Goal: Information Seeking & Learning: Learn about a topic

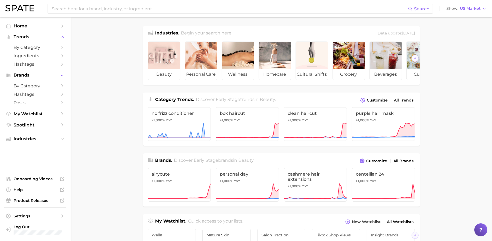
click at [465, 74] on main "Industries. Begin your search here. Data update: [DATE] beauty personal care we…" at bounding box center [282, 229] width 422 height 424
click at [29, 46] on span "by Category" at bounding box center [35, 47] width 43 height 5
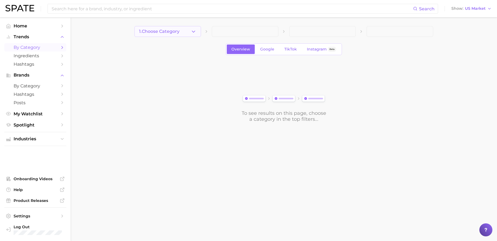
click at [195, 32] on icon "button" at bounding box center [194, 32] width 6 height 6
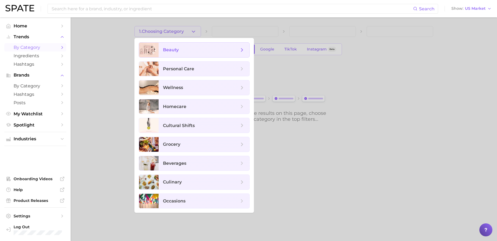
click at [222, 54] on span "beauty" at bounding box center [204, 50] width 91 height 15
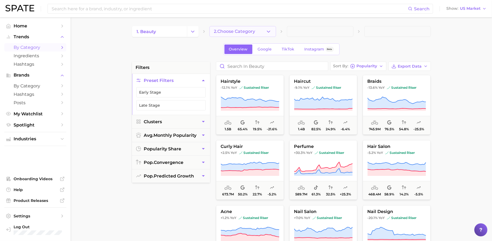
click at [257, 34] on button "2. Choose Category" at bounding box center [243, 31] width 67 height 11
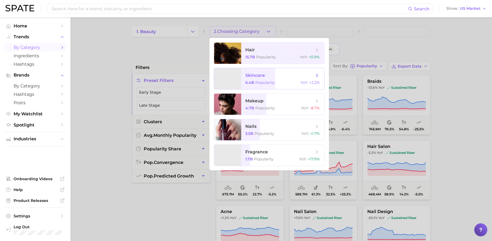
click at [269, 79] on span "skincare 6.4b Popularity YoY : +2.2%" at bounding box center [282, 78] width 83 height 21
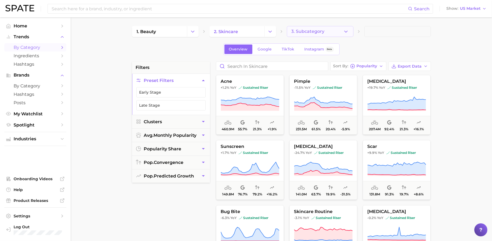
click at [311, 32] on span "3. Subcategory" at bounding box center [308, 31] width 33 height 5
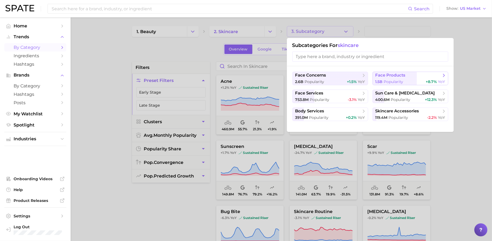
click at [413, 79] on div "1.5b Popularity +8.7% YoY" at bounding box center [411, 81] width 70 height 5
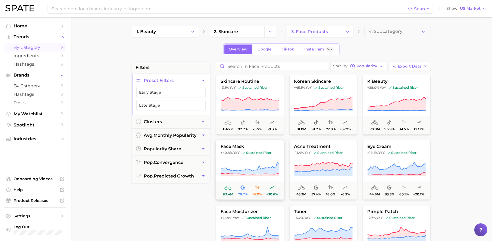
click at [261, 162] on icon at bounding box center [250, 169] width 59 height 15
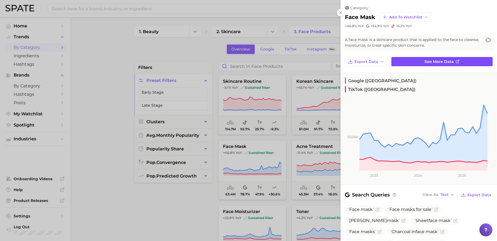
click at [461, 60] on link "See more data" at bounding box center [442, 61] width 101 height 9
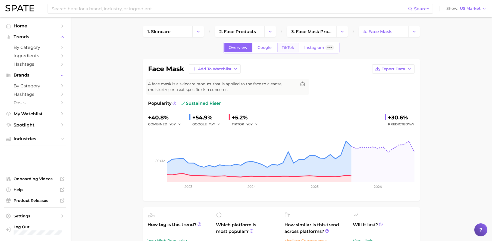
click at [284, 49] on span "TikTok" at bounding box center [288, 47] width 13 height 5
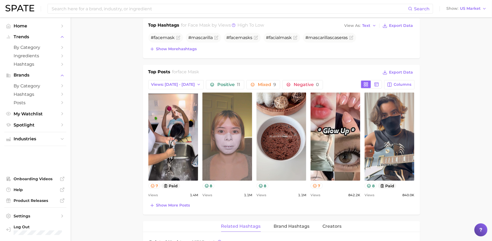
scroll to position [222, 0]
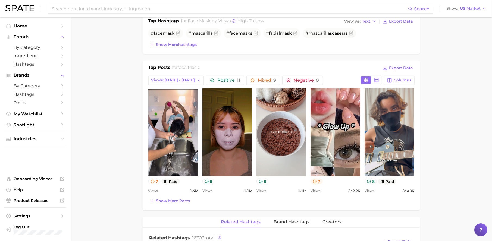
click at [319, 184] on button "7" at bounding box center [317, 182] width 12 height 6
click at [211, 182] on button "8" at bounding box center [208, 182] width 12 height 6
click at [371, 183] on icon at bounding box center [369, 182] width 4 height 4
click at [155, 183] on button "7" at bounding box center [154, 182] width 12 height 6
click at [380, 79] on button at bounding box center [377, 80] width 10 height 8
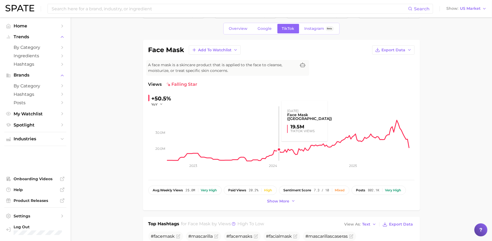
scroll to position [21, 0]
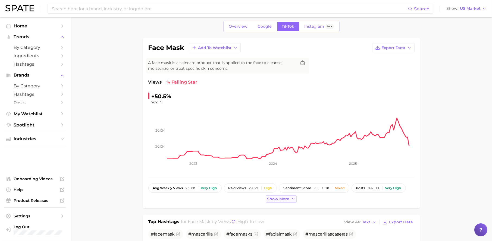
click at [279, 197] on span "Show more" at bounding box center [278, 199] width 22 height 5
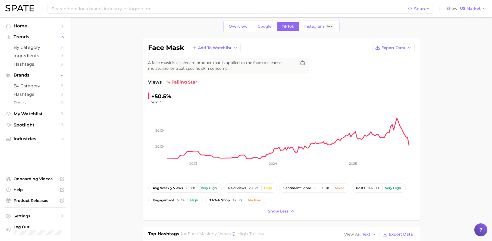
click at [370, 207] on div "avg. weekly views 25.0m Very high paid views 20.2% High sentiment score 7.3 / 1…" at bounding box center [281, 200] width 266 height 32
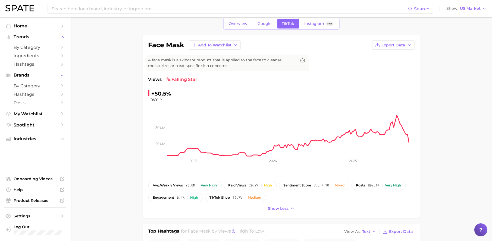
scroll to position [0, 0]
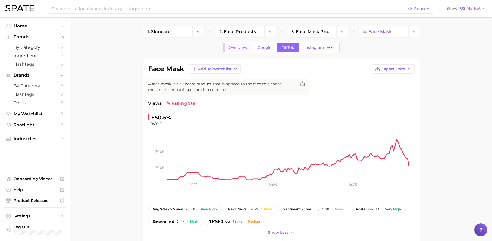
click at [244, 47] on span "Overview" at bounding box center [238, 47] width 19 height 5
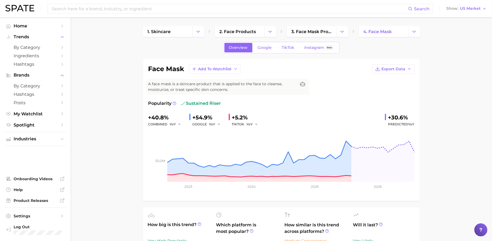
drag, startPoint x: 213, startPoint y: 102, endPoint x: 225, endPoint y: 104, distance: 12.8
click at [225, 104] on div "Popularity sustained riser" at bounding box center [281, 103] width 266 height 7
drag, startPoint x: 201, startPoint y: 106, endPoint x: 185, endPoint y: 107, distance: 16.6
click at [185, 107] on div "Popularity sustained riser" at bounding box center [281, 103] width 266 height 7
click at [287, 48] on span "TikTok" at bounding box center [288, 47] width 13 height 5
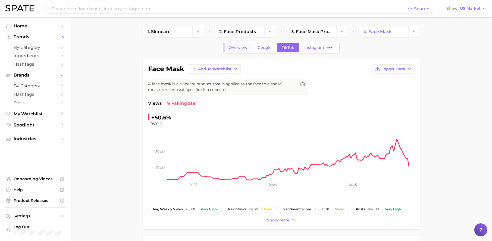
click at [228, 50] on link "Overview" at bounding box center [238, 48] width 28 height 10
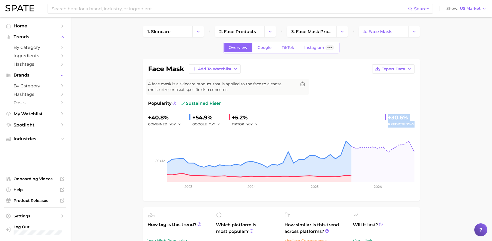
drag, startPoint x: 413, startPoint y: 125, endPoint x: 380, endPoint y: 117, distance: 34.2
click at [47, 142] on button "Industries" at bounding box center [35, 139] width 62 height 8
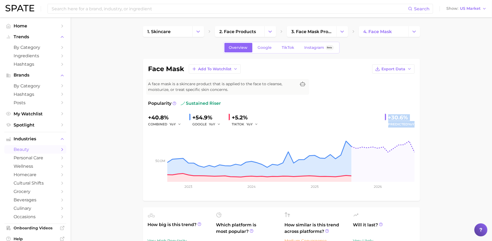
click at [41, 150] on span "beauty" at bounding box center [35, 149] width 43 height 5
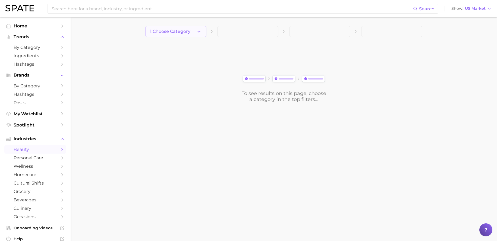
click at [173, 33] on span "1. Choose Category" at bounding box center [170, 31] width 40 height 5
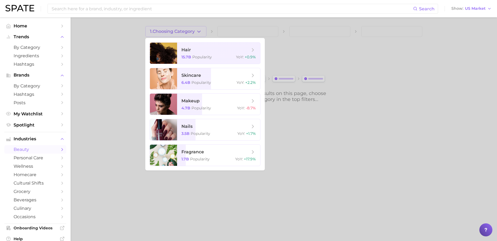
click at [118, 47] on div at bounding box center [248, 120] width 497 height 241
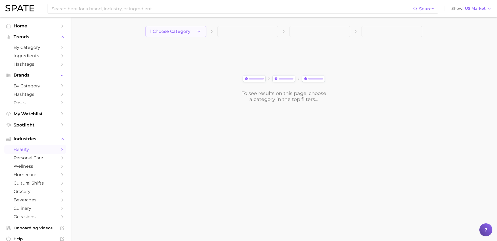
click at [170, 32] on span "1. Choose Category" at bounding box center [170, 31] width 40 height 5
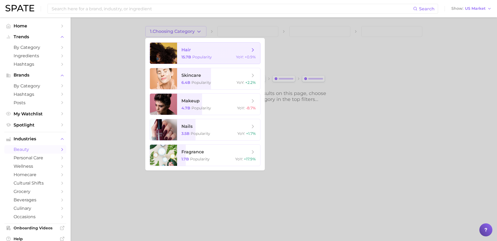
click at [203, 58] on span "Popularity" at bounding box center [202, 57] width 20 height 5
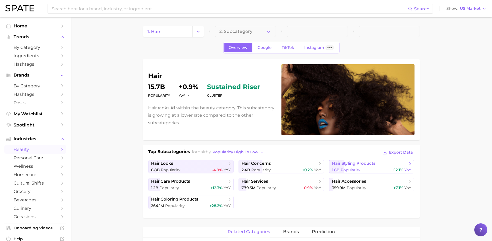
click at [380, 166] on span "hair styling products" at bounding box center [370, 163] width 76 height 5
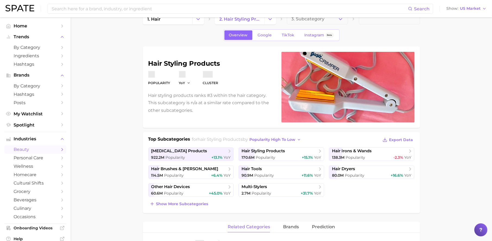
scroll to position [13, 0]
click at [197, 206] on button "Show more subcategories" at bounding box center [178, 204] width 61 height 8
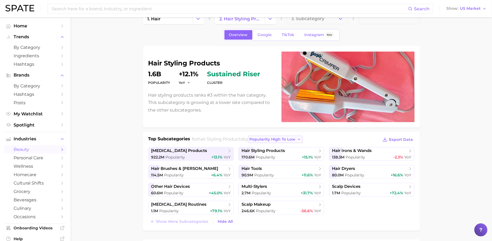
click at [269, 141] on span "popularity high to low" at bounding box center [272, 139] width 46 height 5
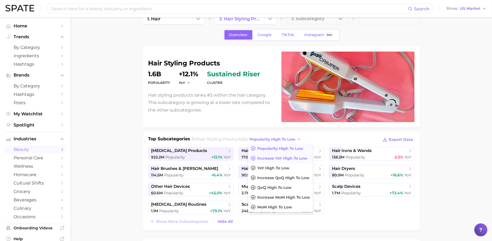
click at [294, 159] on span "Increase YoY high to low" at bounding box center [282, 158] width 50 height 5
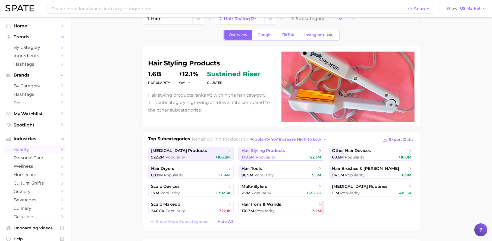
click at [282, 155] on div "170.6m Popularity +22.3m" at bounding box center [282, 157] width 80 height 5
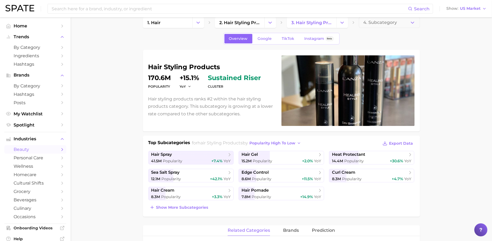
scroll to position [10, 0]
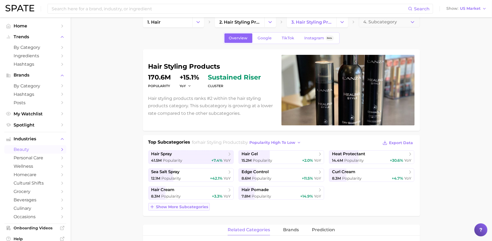
click at [202, 207] on span "Show more subcategories" at bounding box center [182, 207] width 52 height 5
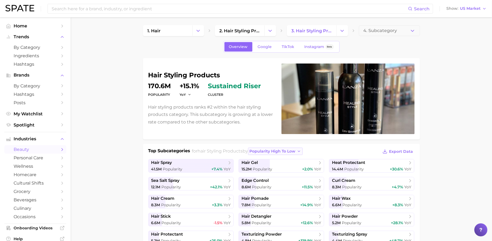
scroll to position [1, 0]
click at [295, 149] on span "popularity high to low" at bounding box center [272, 151] width 46 height 5
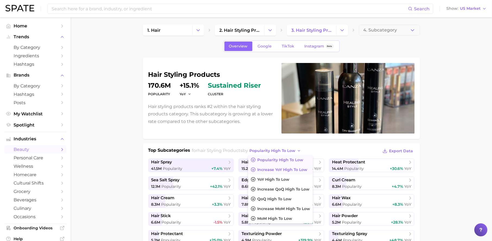
click at [298, 168] on span "Increase YoY high to low" at bounding box center [282, 170] width 50 height 5
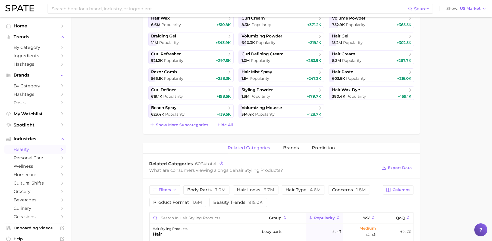
scroll to position [239, 0]
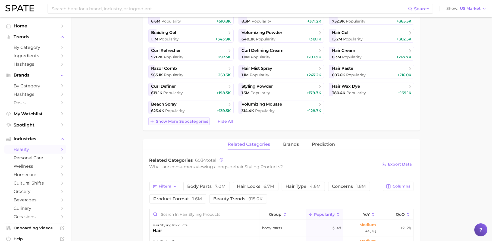
click at [198, 121] on span "Show more subcategories" at bounding box center [182, 121] width 52 height 5
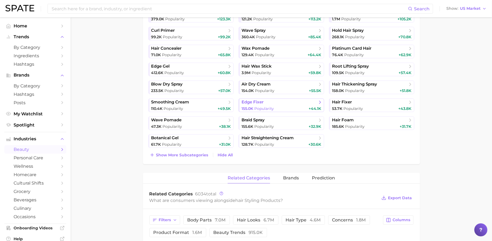
scroll to position [317, 0]
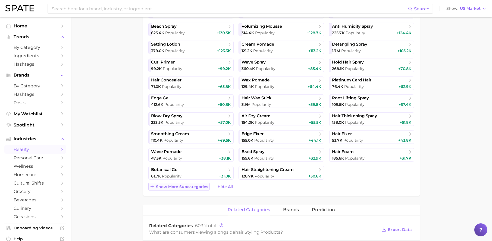
click at [203, 189] on span "Show more subcategories" at bounding box center [182, 187] width 52 height 5
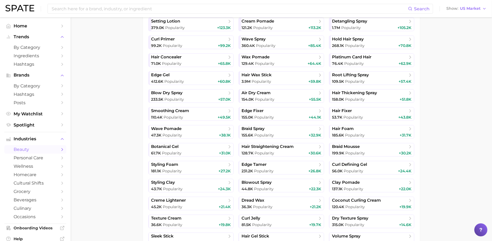
scroll to position [521, 0]
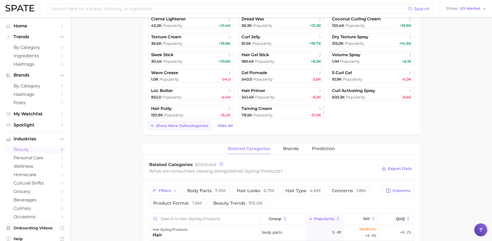
click at [196, 128] on span "Show more subcategories" at bounding box center [182, 126] width 52 height 5
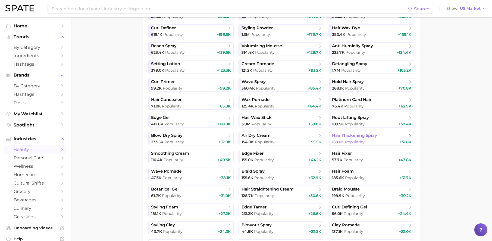
scroll to position [427, 0]
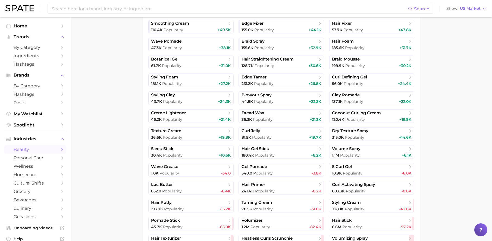
click at [481, 231] on icon at bounding box center [480, 229] width 5 height 5
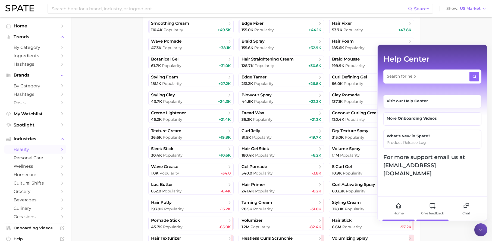
click at [437, 206] on div "Give feedback" at bounding box center [432, 209] width 30 height 24
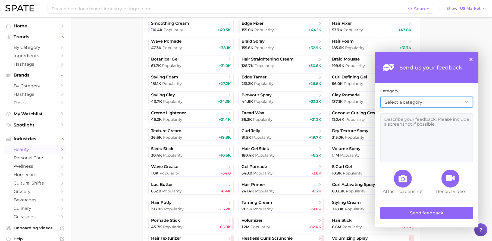
click at [427, 102] on select "Select a category New Feature Request File a Bug I Have a Question About the Da…" at bounding box center [426, 102] width 93 height 11
click at [469, 61] on div "Send us your feedback ×" at bounding box center [427, 67] width 104 height 31
drag, startPoint x: 472, startPoint y: 60, endPoint x: 461, endPoint y: 73, distance: 17.3
click at [472, 60] on button "×" at bounding box center [471, 59] width 3 height 3
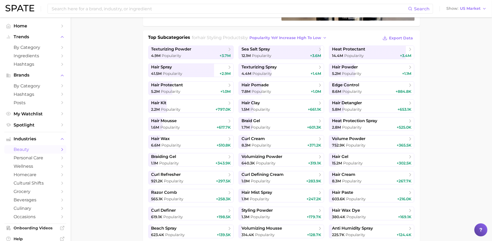
scroll to position [0, 0]
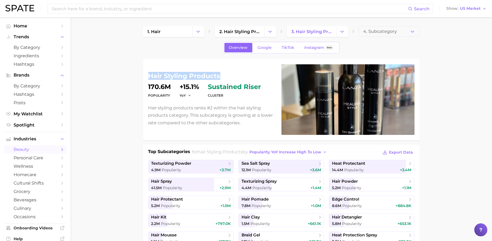
drag, startPoint x: 221, startPoint y: 74, endPoint x: 118, endPoint y: 79, distance: 103.7
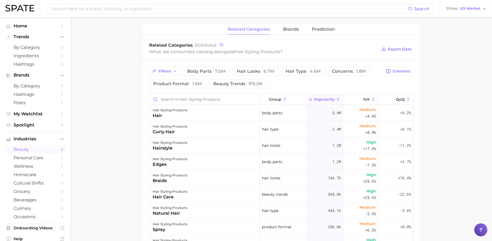
scroll to position [640, 0]
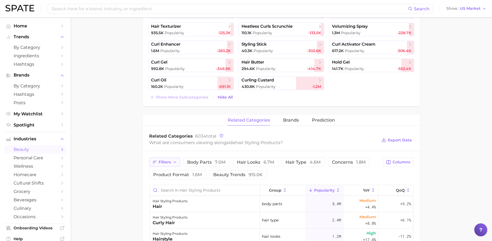
click at [174, 164] on icon "button" at bounding box center [175, 162] width 4 height 4
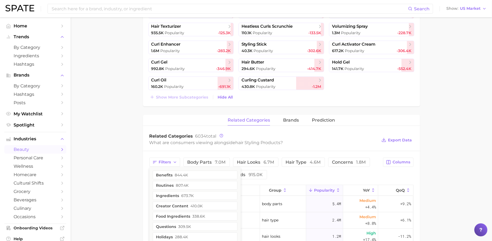
click at [324, 178] on div "Filters benefits 844.4k routines 807.4k ingredients 673.7k creator content 410.…" at bounding box center [264, 169] width 231 height 22
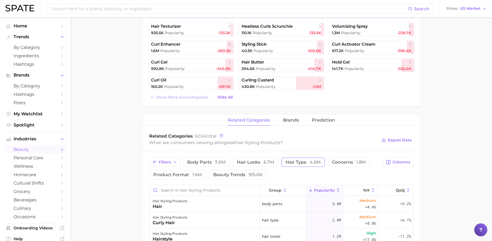
click at [310, 160] on span "4.6m" at bounding box center [315, 162] width 11 height 5
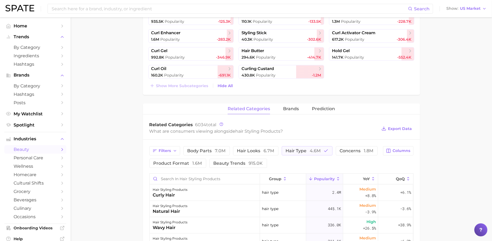
scroll to position [690, 0]
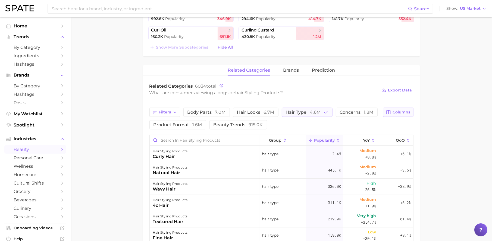
click at [400, 110] on span "Columns" at bounding box center [402, 112] width 18 height 5
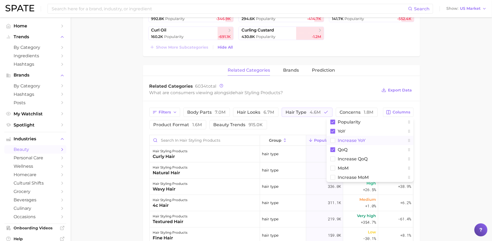
click at [357, 141] on span "Increase YoY" at bounding box center [352, 140] width 28 height 5
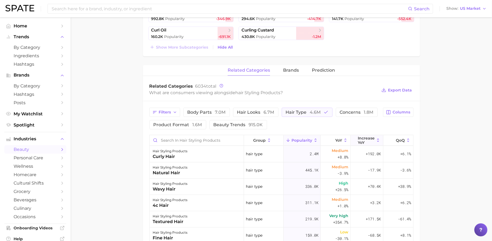
click at [369, 141] on span "Increase YoY" at bounding box center [366, 140] width 17 height 9
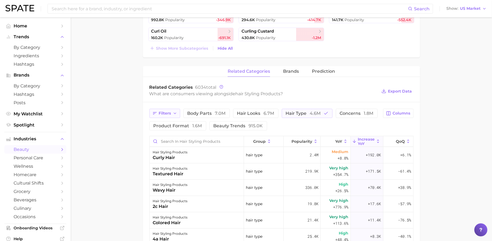
scroll to position [688, 0]
click at [295, 108] on div "Filters body parts 7.0m hair looks 6.7m hair type 4.6m concerns 1.8m product fo…" at bounding box center [281, 244] width 277 height 282
click at [299, 114] on span "hair type 4.6m" at bounding box center [303, 114] width 35 height 4
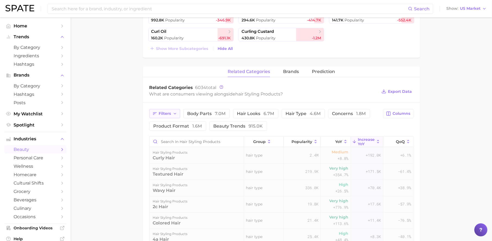
click at [168, 116] on span "Filters" at bounding box center [165, 113] width 12 height 5
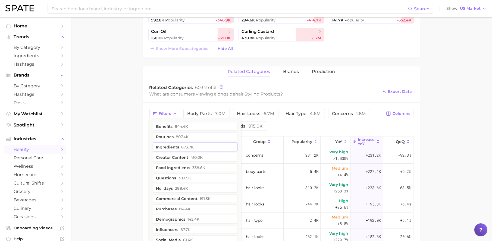
click at [188, 147] on span "673.7k" at bounding box center [188, 147] width 13 height 4
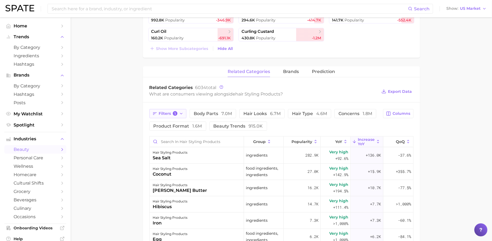
click at [180, 115] on icon "button" at bounding box center [181, 114] width 4 height 4
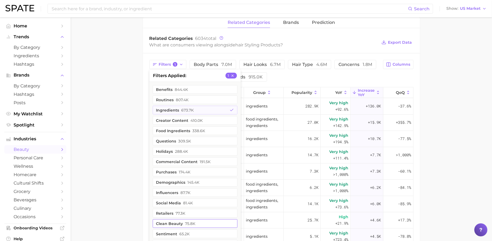
scroll to position [737, 0]
click at [218, 113] on button "ingredients 673.7k" at bounding box center [195, 111] width 85 height 9
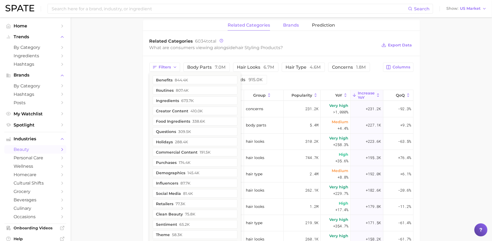
scroll to position [732, 0]
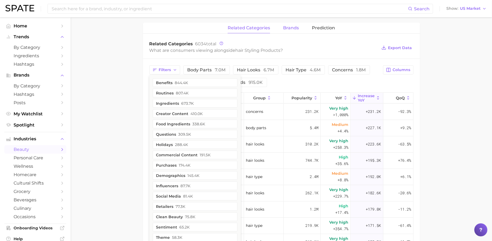
click at [298, 32] on button "brands" at bounding box center [291, 28] width 16 height 11
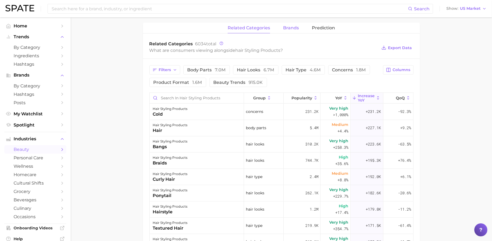
click at [294, 30] on span "brands" at bounding box center [291, 28] width 16 height 5
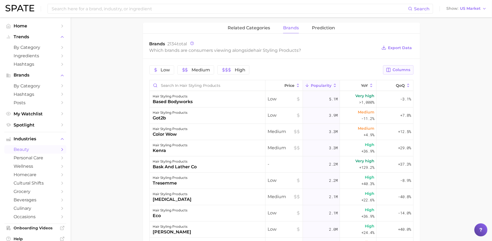
click at [402, 70] on span "Columns" at bounding box center [402, 70] width 18 height 5
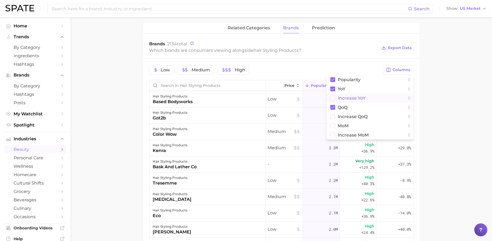
click at [357, 98] on span "Increase YoY" at bounding box center [352, 98] width 28 height 5
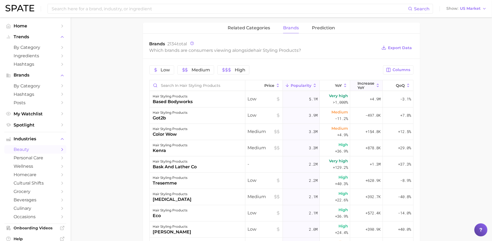
click at [364, 87] on span "Increase YoY" at bounding box center [366, 85] width 17 height 9
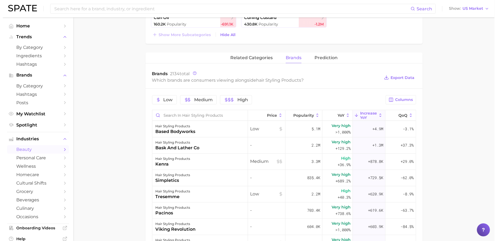
scroll to position [710, 0]
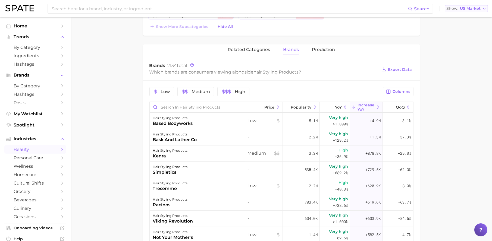
click at [477, 9] on span "US Market" at bounding box center [470, 8] width 21 height 3
click at [184, 140] on div "bask and lather co" at bounding box center [175, 140] width 44 height 7
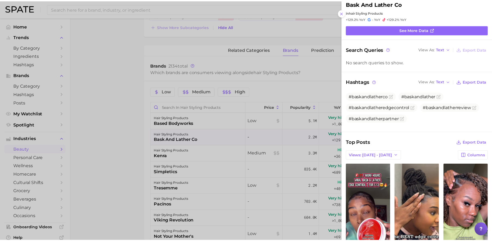
scroll to position [0, 0]
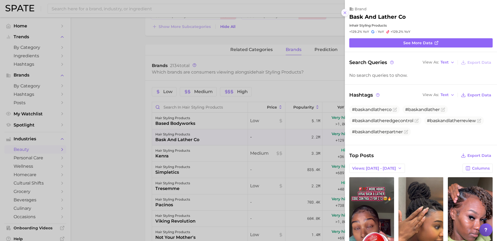
click at [345, 14] on icon at bounding box center [345, 13] width 4 height 4
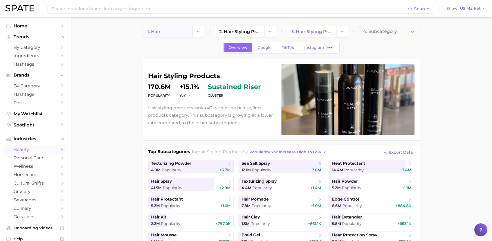
click at [161, 31] on link "1. hair" at bounding box center [167, 31] width 49 height 11
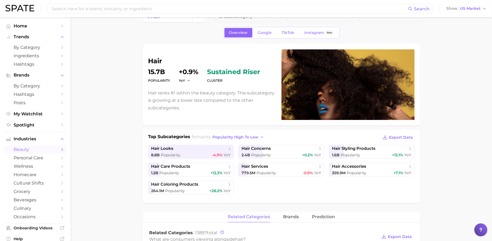
scroll to position [173, 0]
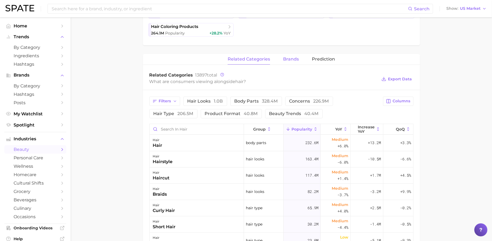
click at [298, 61] on span "brands" at bounding box center [291, 59] width 16 height 5
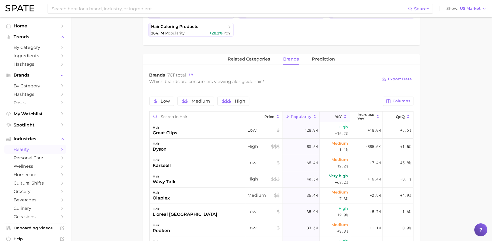
click at [329, 118] on icon at bounding box center [331, 116] width 5 height 5
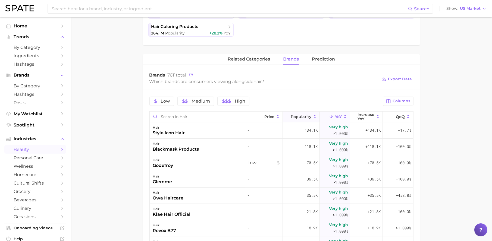
click at [295, 117] on span "Popularity" at bounding box center [301, 117] width 21 height 4
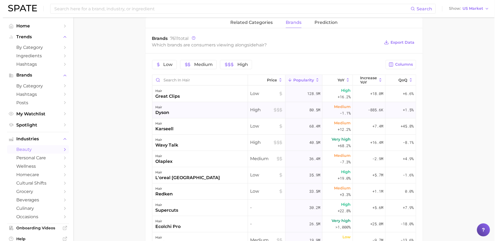
scroll to position [208, 0]
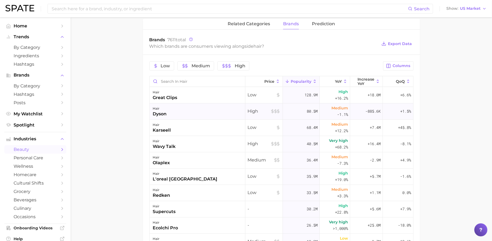
click at [182, 103] on div "hair great clips" at bounding box center [198, 95] width 96 height 16
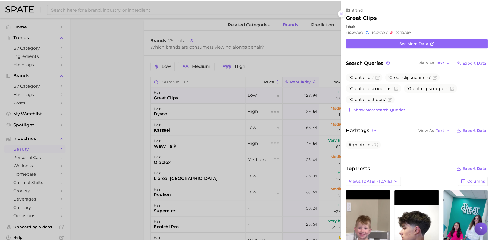
scroll to position [0, 0]
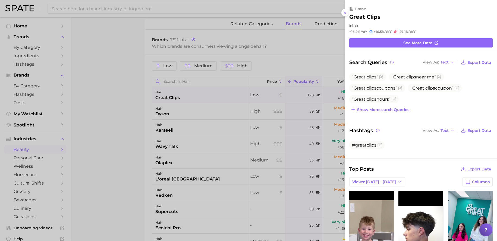
click at [345, 16] on div at bounding box center [248, 120] width 497 height 241
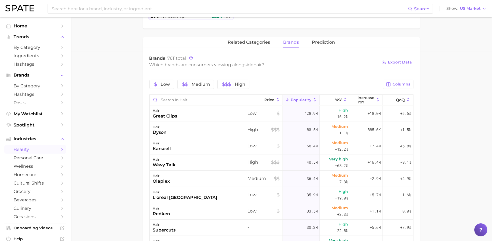
scroll to position [200, 0]
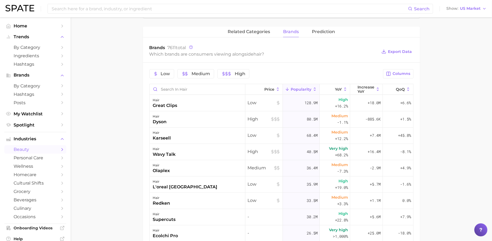
drag, startPoint x: 181, startPoint y: 220, endPoint x: 124, endPoint y: 216, distance: 57.5
click at [124, 216] on main "1. hair 2. Subcategory Overview Google TikTok Instagram Beta hair Popularity 15…" at bounding box center [282, 88] width 422 height 542
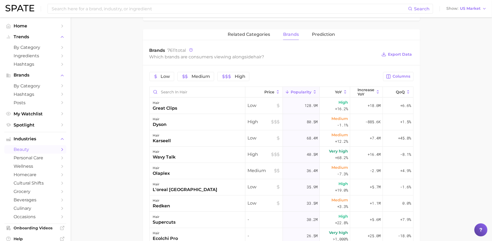
scroll to position [193, 0]
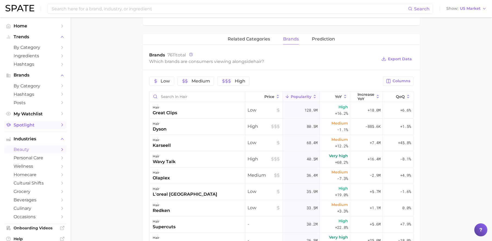
click at [33, 124] on span "Spotlight" at bounding box center [35, 125] width 43 height 5
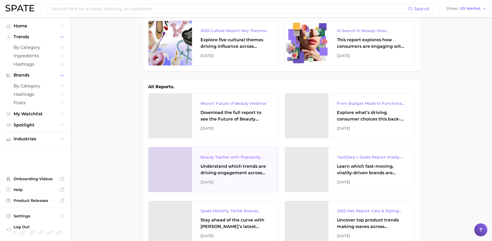
scroll to position [19, 0]
click at [246, 159] on div "Beauty Tracker with Popularity Index" at bounding box center [235, 157] width 68 height 7
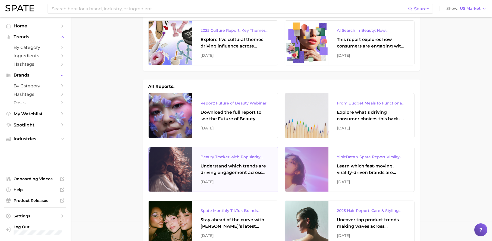
click at [229, 161] on div "Beauty Tracker with Popularity Index Understand which trends are driving engage…" at bounding box center [235, 169] width 86 height 45
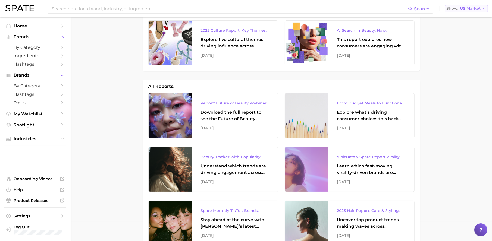
click at [475, 7] on span "US Market" at bounding box center [470, 8] width 21 height 3
click at [462, 66] on button "Global" at bounding box center [469, 67] width 48 height 10
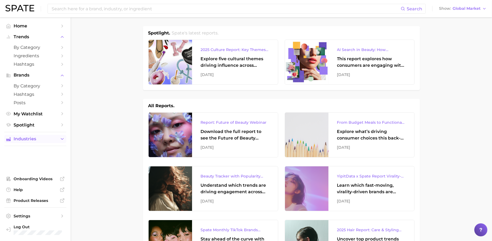
click at [35, 137] on span "Industries" at bounding box center [35, 139] width 43 height 5
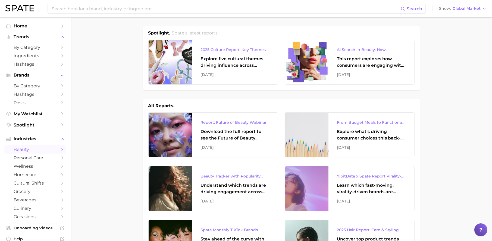
click at [36, 149] on span "beauty" at bounding box center [35, 149] width 43 height 5
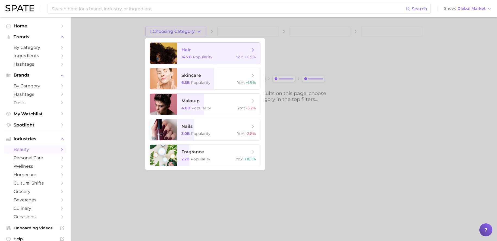
click at [198, 43] on span "hair 14.7b Popularity YoY : +0.9%" at bounding box center [218, 53] width 83 height 21
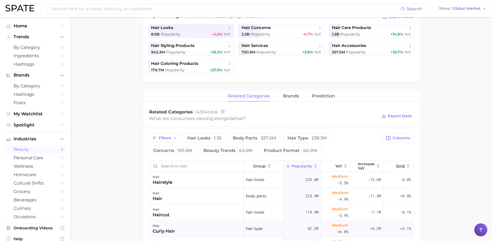
scroll to position [224, 0]
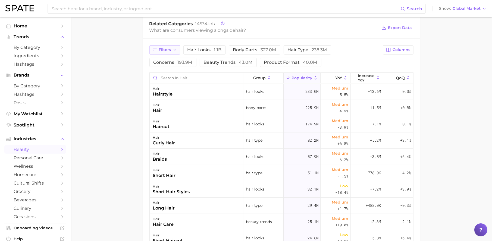
click at [175, 47] on button "Filters" at bounding box center [164, 49] width 31 height 9
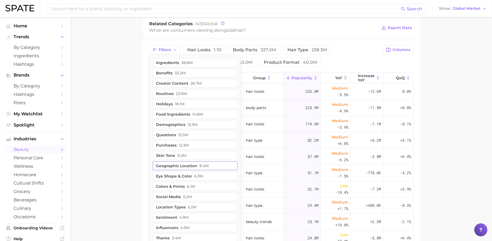
click at [185, 167] on button "geographic location 8.4m" at bounding box center [195, 166] width 85 height 9
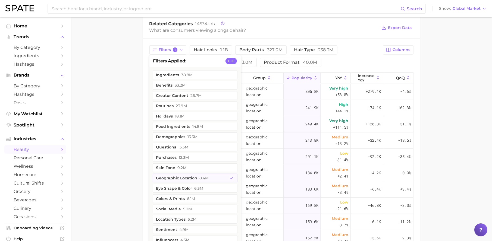
click at [474, 128] on main "1. hair 2. Subcategory Overview Google TikTok Instagram Beta hair Popularity 14…" at bounding box center [282, 70] width 422 height 554
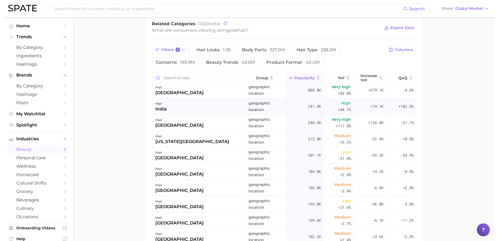
scroll to position [0, 0]
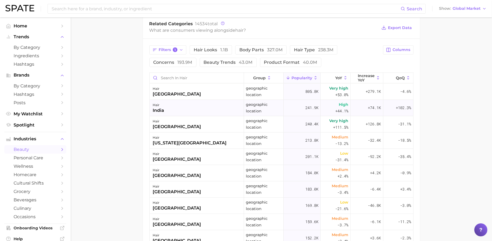
click at [206, 112] on div "hair india" at bounding box center [197, 108] width 95 height 16
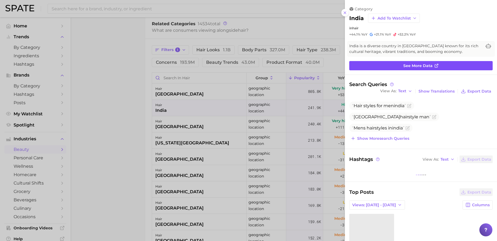
click at [453, 68] on link "See more data" at bounding box center [422, 65] width 144 height 9
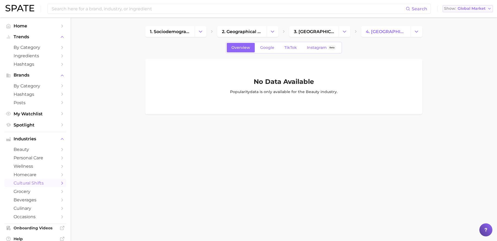
click at [466, 10] on span "Global Market" at bounding box center [472, 8] width 28 height 3
click at [308, 63] on div "No Data Available Popularity data is only available for the beauty industr y ." at bounding box center [283, 86] width 277 height 55
click at [265, 46] on span "Google" at bounding box center [267, 47] width 14 height 5
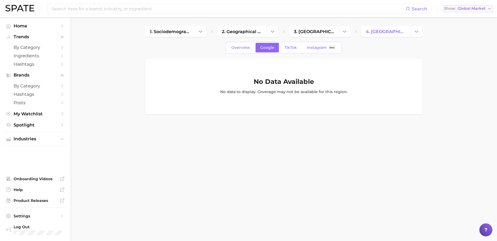
click at [475, 12] on button "Show Global Market" at bounding box center [468, 8] width 50 height 7
click at [473, 19] on button "[GEOGRAPHIC_DATA]" at bounding box center [468, 18] width 50 height 10
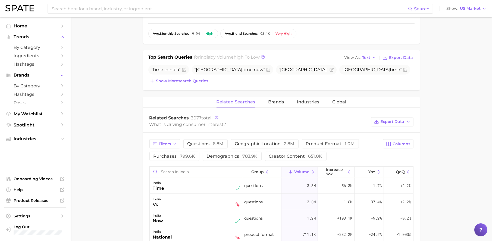
scroll to position [182, 0]
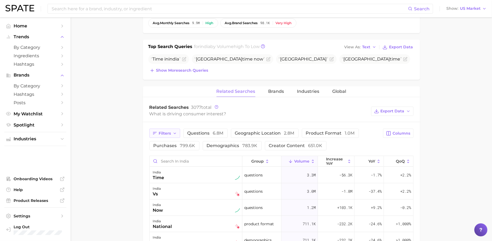
click at [175, 133] on icon "button" at bounding box center [175, 134] width 4 height 4
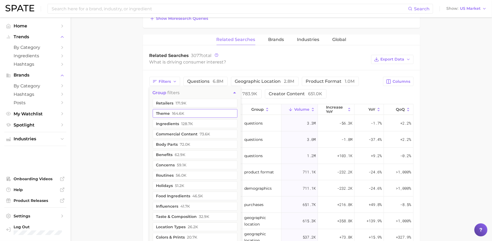
scroll to position [246, 0]
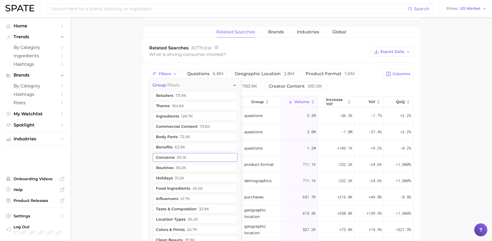
click at [189, 157] on button "concerns 59.1k" at bounding box center [195, 157] width 85 height 9
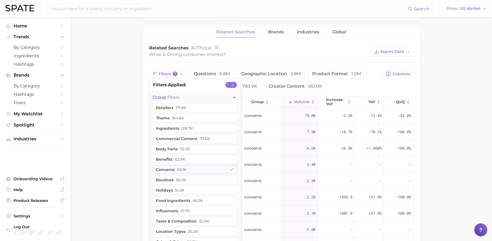
click at [453, 133] on main "1. sociodemographic insights 2. geographical location 3. asia 4. india Overview…" at bounding box center [282, 71] width 422 height 600
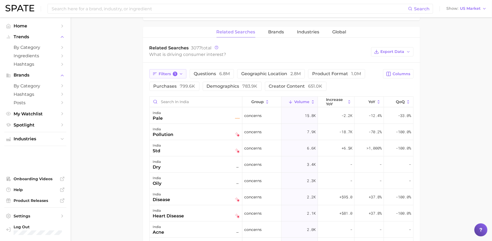
click at [169, 76] on span "Filters 1" at bounding box center [168, 74] width 19 height 5
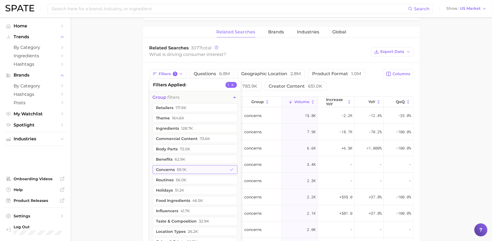
click at [192, 169] on button "concerns 59.1k" at bounding box center [195, 170] width 85 height 9
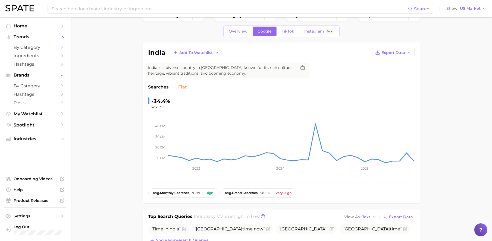
scroll to position [0, 0]
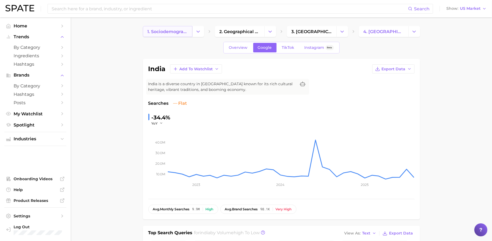
click at [176, 33] on span "1. sociodemographic insights" at bounding box center [168, 31] width 40 height 5
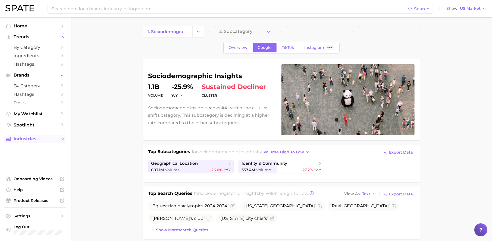
click at [40, 138] on span "Industries" at bounding box center [35, 139] width 43 height 5
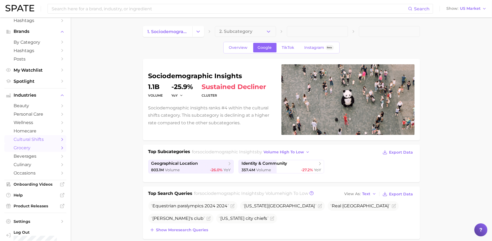
scroll to position [48, 0]
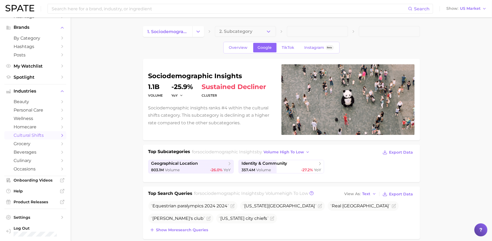
click at [18, 134] on span "cultural shifts" at bounding box center [35, 135] width 43 height 5
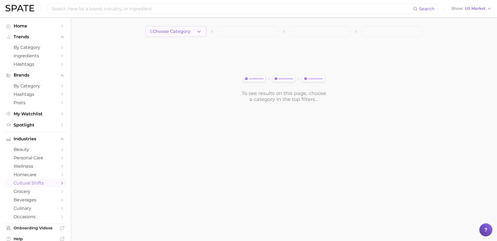
click at [162, 33] on span "1. Choose Category" at bounding box center [170, 31] width 40 height 5
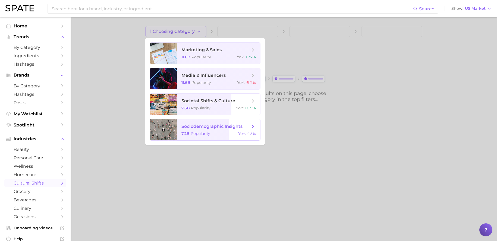
click at [213, 127] on span "sociodemographic insights" at bounding box center [212, 126] width 61 height 5
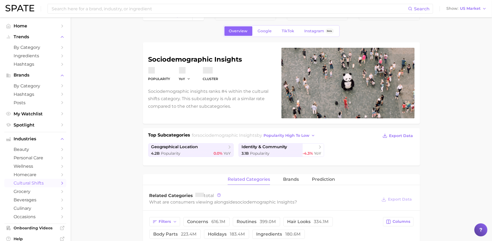
scroll to position [29, 0]
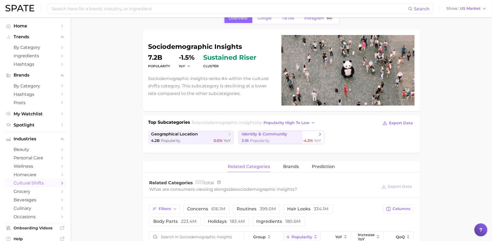
click at [265, 141] on span "Popularity" at bounding box center [260, 140] width 20 height 5
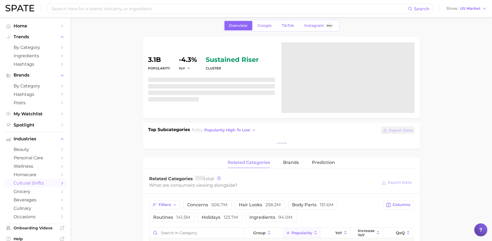
scroll to position [39, 0]
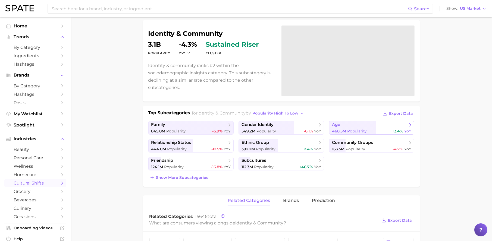
click at [364, 132] on span "Popularity" at bounding box center [357, 131] width 20 height 5
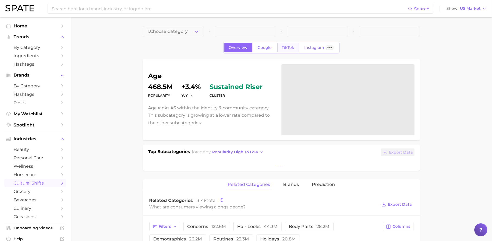
click at [292, 46] on span "TikTok" at bounding box center [288, 47] width 13 height 5
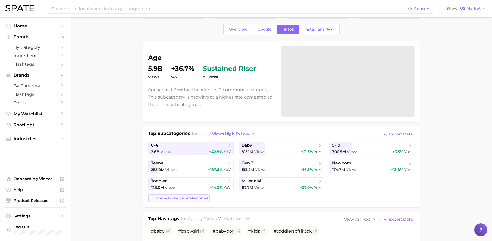
click at [196, 198] on span "Show more subcategories" at bounding box center [182, 198] width 52 height 5
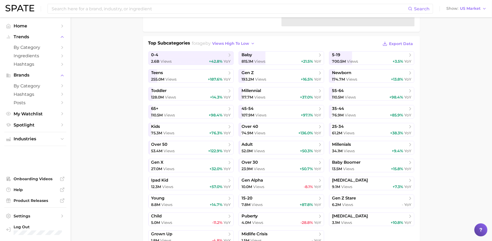
scroll to position [110, 0]
click at [291, 130] on div "74.9m Views +136.0% YoY" at bounding box center [282, 132] width 80 height 5
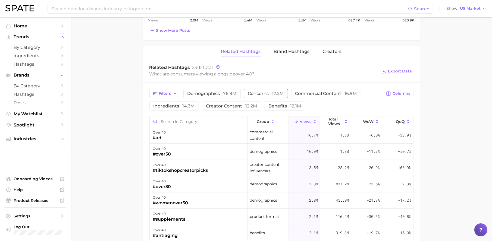
click at [258, 95] on span "concerns 17.2m" at bounding box center [266, 94] width 36 height 4
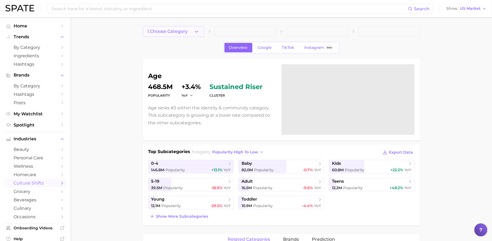
click at [174, 27] on button "1. Choose Category" at bounding box center [173, 31] width 61 height 11
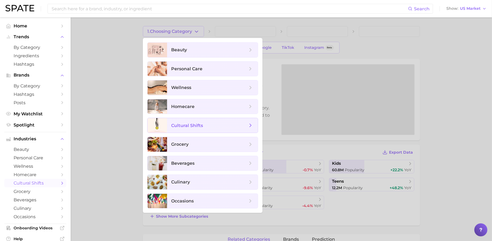
click at [199, 124] on span "cultural shifts" at bounding box center [187, 125] width 32 height 5
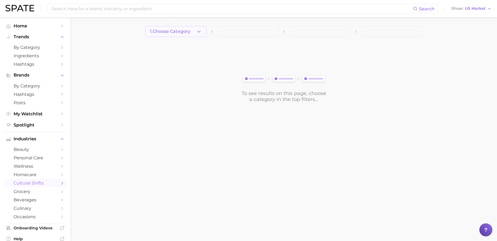
click at [187, 32] on span "1. Choose Category" at bounding box center [170, 31] width 40 height 5
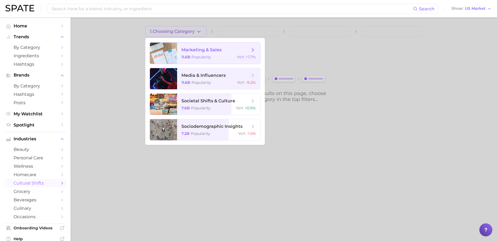
click at [215, 59] on div "11.6b Popularity YoY : +7.7%" at bounding box center [219, 57] width 74 height 5
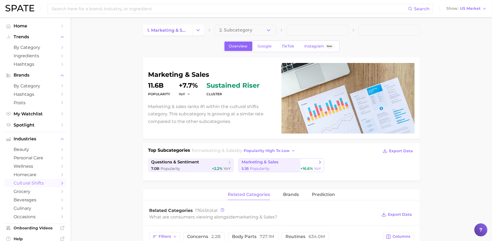
click at [283, 164] on span "marketing & sales" at bounding box center [280, 162] width 76 height 5
